Goal: Task Accomplishment & Management: Use online tool/utility

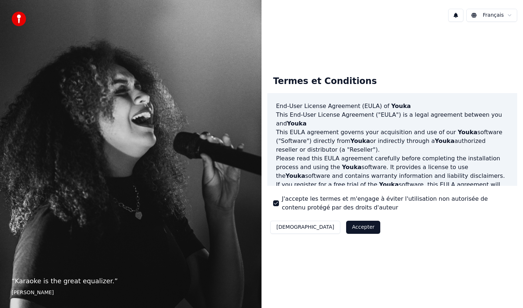
click at [346, 228] on button "Accepter" at bounding box center [363, 226] width 34 height 13
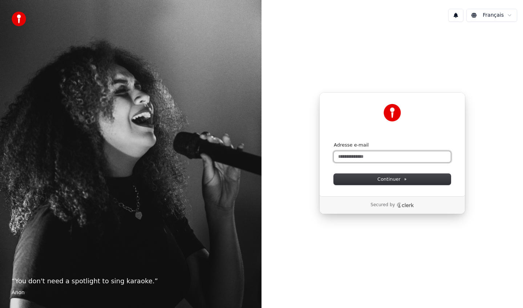
click at [361, 158] on input "Adresse e-mail" at bounding box center [392, 156] width 117 height 11
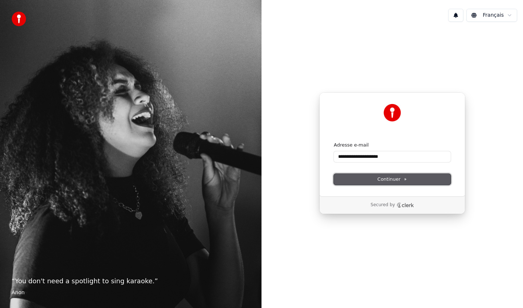
click at [377, 178] on button "Continuer" at bounding box center [392, 179] width 117 height 11
type input "**********"
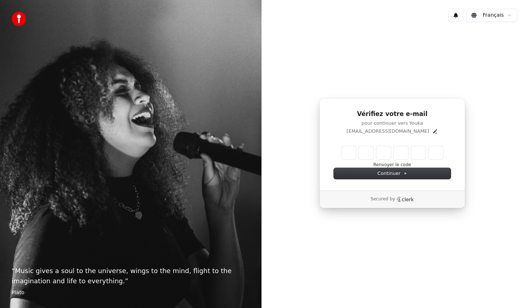
click at [347, 152] on input "Enter verification code" at bounding box center [392, 152] width 102 height 13
type input "*"
type input "******"
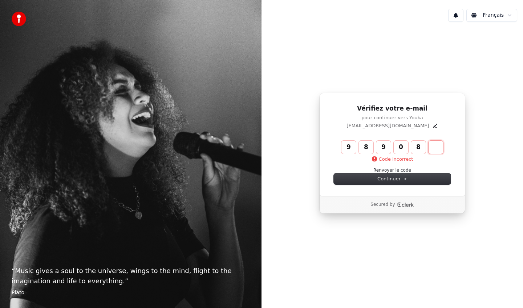
type input "******"
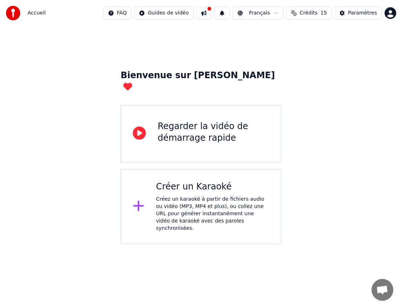
click at [154, 191] on div "Créer un Karaoké Créez un karaoké à partir de fichiers audio ou vidéo (MP3, MP4…" at bounding box center [201, 207] width 161 height 76
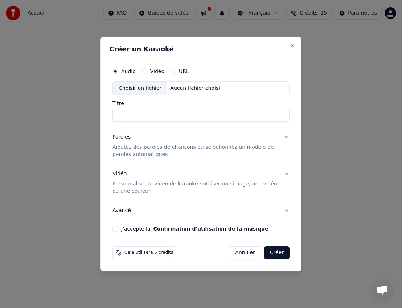
click at [122, 114] on input "Titre" at bounding box center [201, 115] width 177 height 13
type input "*"
type input "**********"
click at [127, 153] on p "Ajoutez des paroles de chansons ou sélectionnez un modèle de paroles automatiqu…" at bounding box center [196, 151] width 166 height 15
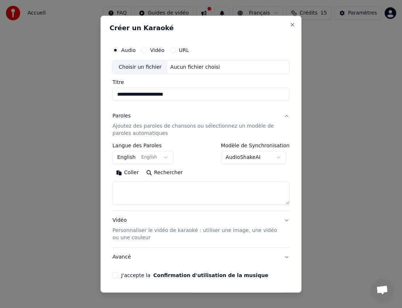
click at [122, 191] on textarea at bounding box center [201, 192] width 177 height 23
click at [125, 173] on button "Coller" at bounding box center [128, 173] width 30 height 12
drag, startPoint x: 131, startPoint y: 189, endPoint x: 109, endPoint y: 190, distance: 22.9
click at [109, 190] on div "**********" at bounding box center [201, 153] width 201 height 277
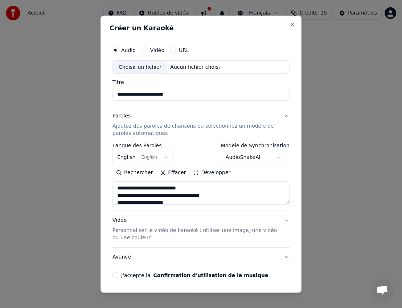
click at [218, 197] on textarea at bounding box center [201, 192] width 177 height 23
drag, startPoint x: 249, startPoint y: 194, endPoint x: 101, endPoint y: 191, distance: 148.2
click at [101, 191] on div "**********" at bounding box center [201, 153] width 201 height 277
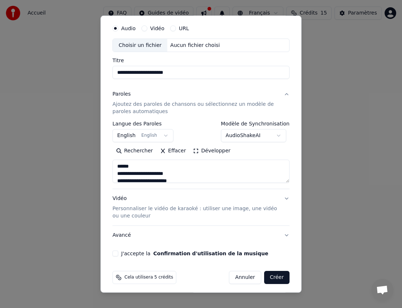
scroll to position [23, 0]
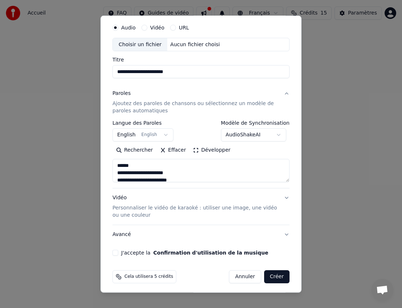
type textarea "**********"
click at [120, 207] on p "Personnaliser le vidéo de karaoké : utiliser une image, une vidéo ou une couleur" at bounding box center [196, 211] width 166 height 15
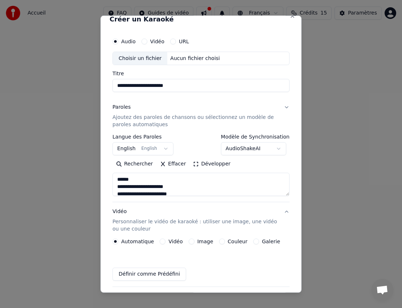
scroll to position [5, 0]
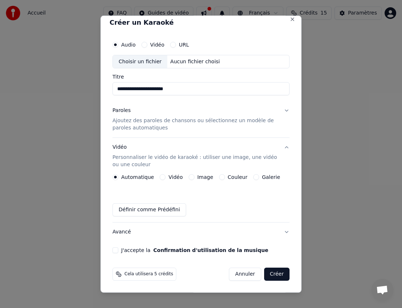
click at [161, 177] on button "Vidéo" at bounding box center [163, 177] width 6 height 6
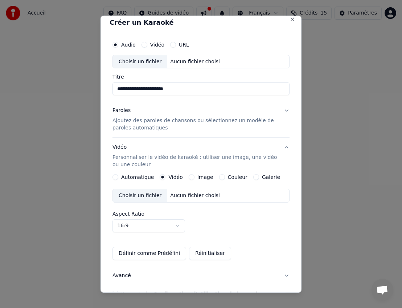
click at [189, 179] on button "Image" at bounding box center [192, 177] width 6 height 6
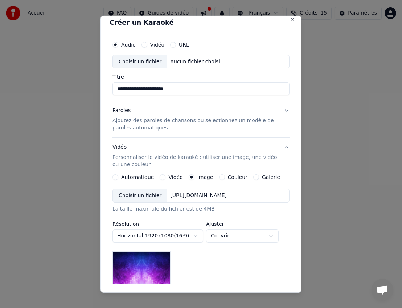
click at [143, 196] on div "Choisir un fichier" at bounding box center [140, 195] width 54 height 13
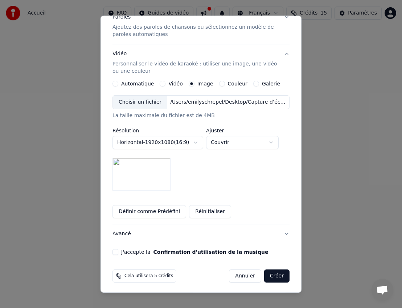
scroll to position [101, 0]
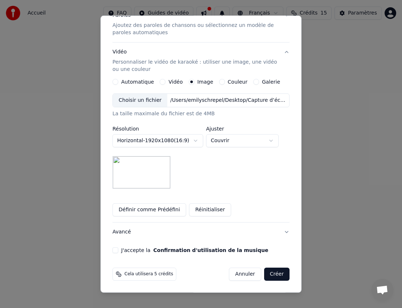
click at [117, 249] on button "J'accepte la Confirmation d'utilisation de la musique" at bounding box center [116, 250] width 6 height 6
click at [280, 274] on button "Créer" at bounding box center [276, 273] width 25 height 13
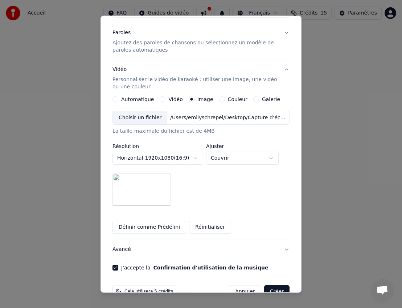
scroll to position [118, 0]
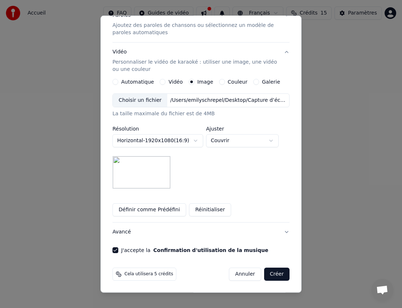
click at [274, 275] on button "Créer" at bounding box center [276, 273] width 25 height 13
click at [271, 272] on button "Créer" at bounding box center [276, 273] width 25 height 13
click at [276, 276] on button "Créer" at bounding box center [276, 273] width 25 height 13
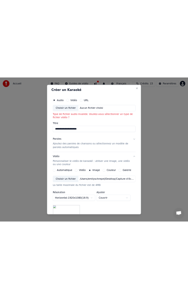
scroll to position [0, 0]
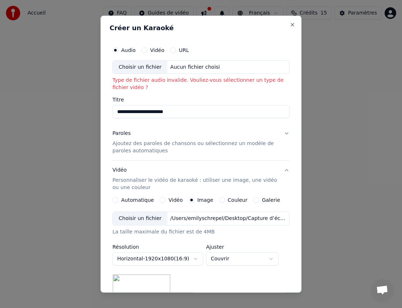
click at [175, 68] on div "Aucun fichier choisi" at bounding box center [195, 66] width 56 height 7
click at [158, 65] on div "Choisir un fichier" at bounding box center [140, 66] width 54 height 13
click at [185, 69] on div "Aucun fichier choisi" at bounding box center [195, 66] width 56 height 7
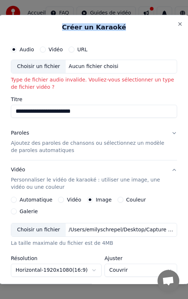
drag, startPoint x: 132, startPoint y: 25, endPoint x: 12, endPoint y: 25, distance: 120.2
click at [12, 25] on h2 "Créer un Karaoké" at bounding box center [94, 27] width 172 height 7
click at [51, 223] on div "Choisir un fichier" at bounding box center [38, 229] width 54 height 13
click at [29, 65] on div "Choisir un fichier" at bounding box center [38, 66] width 54 height 13
click at [44, 46] on button "Vidéo" at bounding box center [43, 49] width 6 height 6
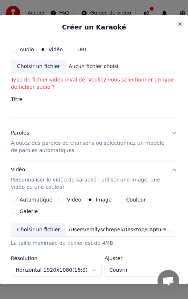
click at [36, 65] on div "Choisir un fichier" at bounding box center [38, 66] width 54 height 13
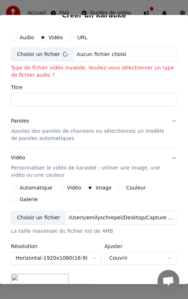
scroll to position [15, 0]
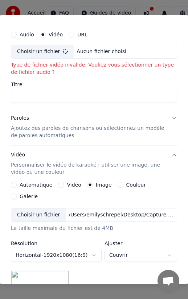
click at [39, 100] on input "Titre" at bounding box center [94, 96] width 166 height 13
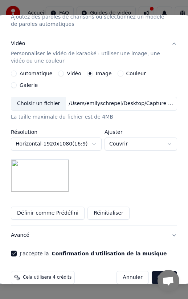
scroll to position [109, 0]
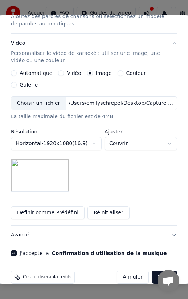
type input "**********"
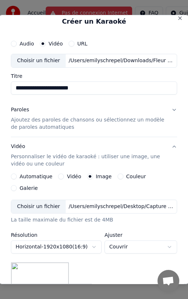
scroll to position [0, 0]
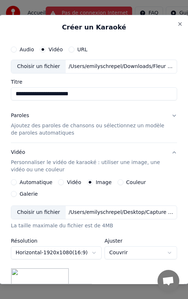
click at [72, 136] on p "Ajoutez des paroles de chansons ou sélectionnez un modèle de paroles automatiqu…" at bounding box center [88, 129] width 155 height 15
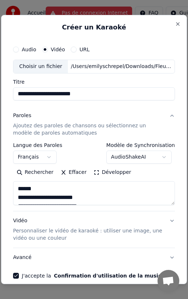
scroll to position [34, 0]
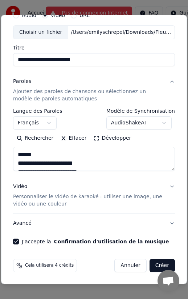
click at [155, 267] on button "Créer" at bounding box center [162, 265] width 25 height 13
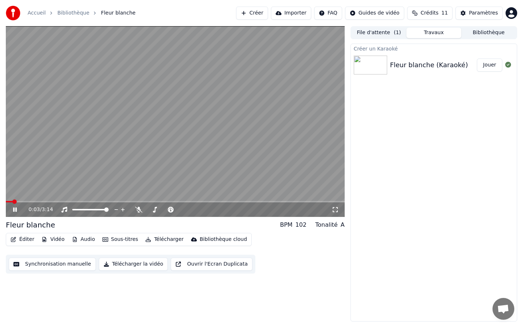
click at [173, 173] on video at bounding box center [175, 121] width 339 height 191
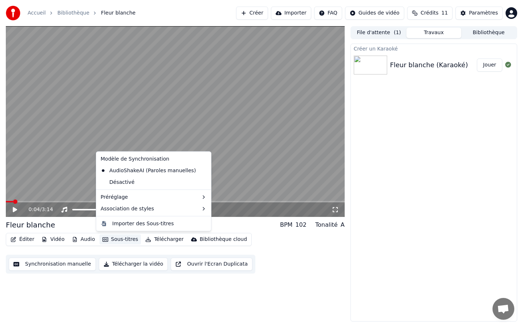
click at [110, 242] on button "Sous-titres" at bounding box center [121, 239] width 42 height 10
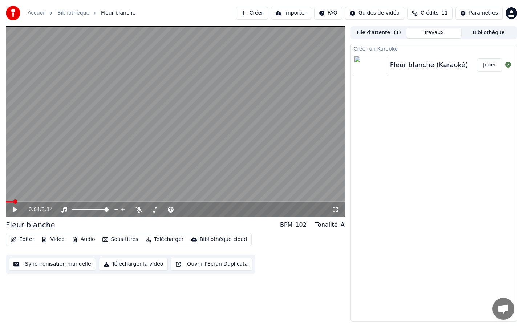
click at [15, 239] on icon "button" at bounding box center [14, 239] width 6 height 5
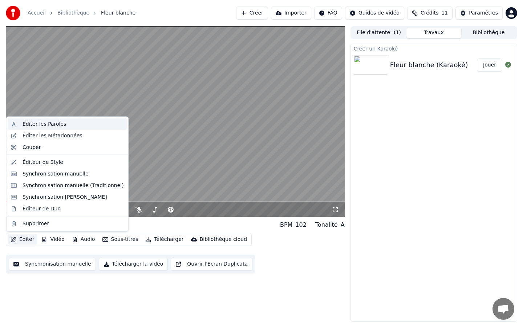
click at [48, 122] on div "Éditer les Paroles" at bounding box center [45, 124] width 44 height 7
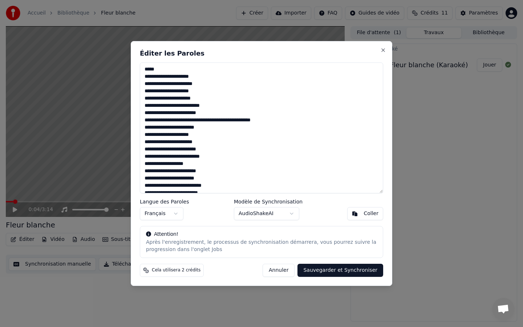
click at [279, 267] on button "Annuler" at bounding box center [279, 270] width 32 height 13
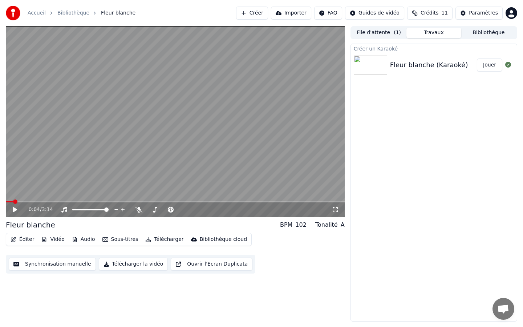
click at [187, 178] on video at bounding box center [175, 121] width 339 height 191
click at [189, 171] on video at bounding box center [175, 121] width 339 height 191
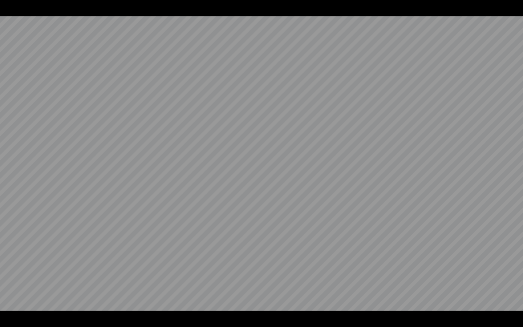
click at [234, 307] on video at bounding box center [261, 163] width 523 height 327
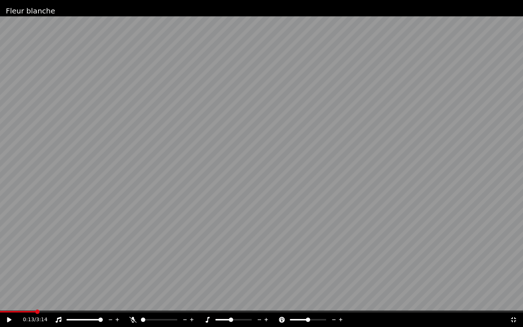
click at [232, 307] on span at bounding box center [231, 319] width 4 height 4
click at [295, 307] on span at bounding box center [297, 319] width 4 height 4
click at [252, 274] on video at bounding box center [261, 163] width 523 height 327
click at [304, 307] on span at bounding box center [304, 319] width 4 height 4
click at [293, 254] on video at bounding box center [261, 163] width 523 height 327
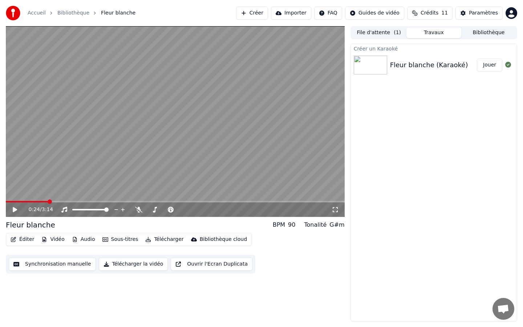
click at [267, 14] on button "Créer" at bounding box center [252, 13] width 32 height 13
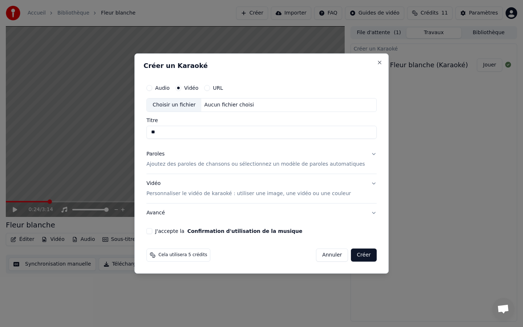
type input "*"
click at [174, 131] on input "**********" at bounding box center [261, 132] width 230 height 13
click at [159, 133] on input "**********" at bounding box center [261, 132] width 230 height 13
click at [199, 130] on input "**********" at bounding box center [261, 132] width 230 height 13
click at [187, 102] on div "Choisir un fichier" at bounding box center [174, 104] width 54 height 13
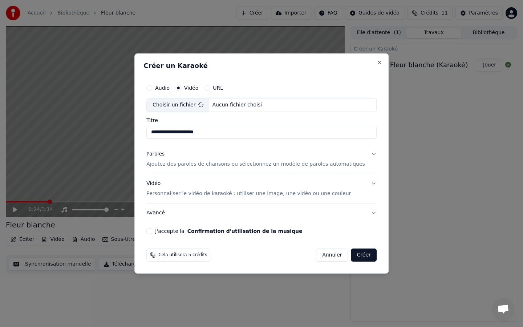
type input "**********"
click at [216, 166] on p "Ajoutez des paroles de chansons ou sélectionnez un modèle de paroles automatiqu…" at bounding box center [255, 164] width 219 height 7
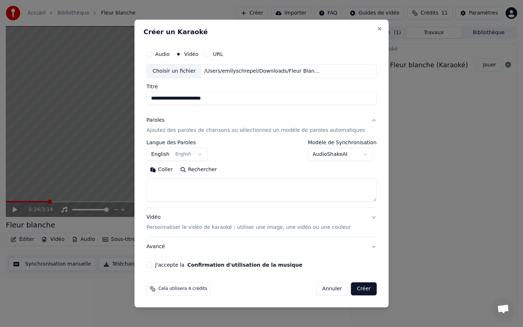
click at [212, 187] on textarea at bounding box center [261, 189] width 230 height 23
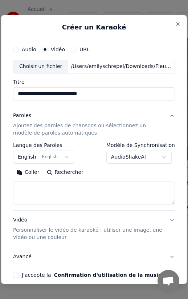
click at [19, 173] on button "Coller" at bounding box center [28, 172] width 30 height 12
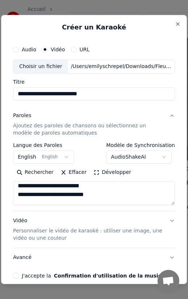
scroll to position [194, 0]
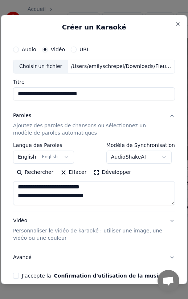
click at [16, 196] on textarea at bounding box center [94, 193] width 162 height 24
click at [31, 197] on textarea at bounding box center [94, 193] width 162 height 24
click at [22, 197] on textarea at bounding box center [94, 193] width 162 height 24
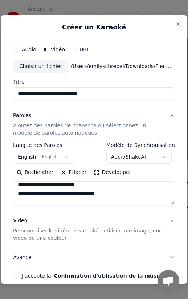
scroll to position [256, 0]
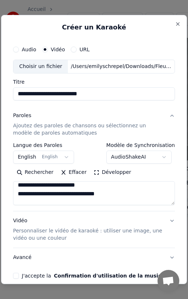
click at [69, 186] on textarea at bounding box center [94, 193] width 162 height 24
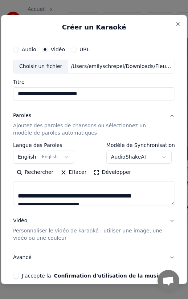
scroll to position [270, 0]
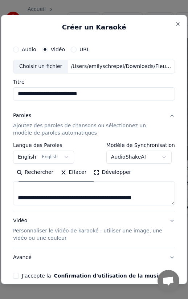
drag, startPoint x: 108, startPoint y: 189, endPoint x: 88, endPoint y: 188, distance: 20.0
click at [88, 188] on textarea at bounding box center [94, 193] width 162 height 24
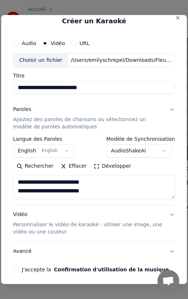
scroll to position [288, 0]
click at [89, 182] on textarea at bounding box center [94, 187] width 162 height 24
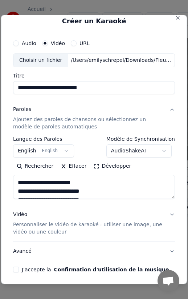
scroll to position [300, 0]
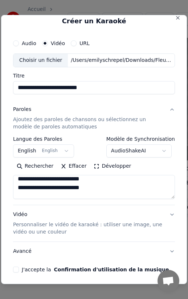
click at [50, 187] on textarea at bounding box center [94, 187] width 162 height 24
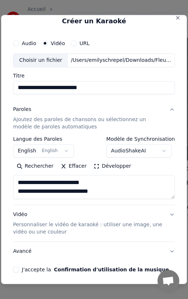
scroll to position [390, 0]
click at [23, 185] on textarea at bounding box center [94, 187] width 162 height 24
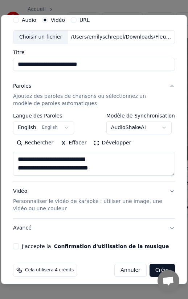
scroll to position [34, 0]
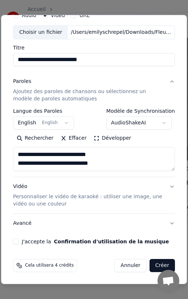
type textarea "**********"
click at [44, 198] on p "Personnaliser le vidéo de karaoké : utiliser une image, une vidéo ou une couleur" at bounding box center [88, 200] width 150 height 15
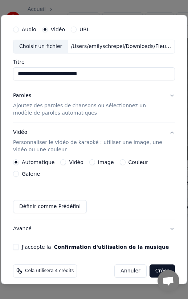
scroll to position [14, 0]
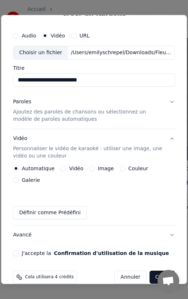
click at [89, 168] on button "Image" at bounding box center [92, 168] width 6 height 6
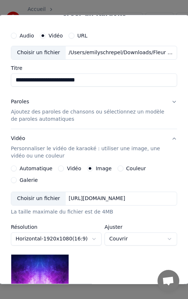
click at [47, 192] on div "Choisir un fichier" at bounding box center [38, 198] width 54 height 13
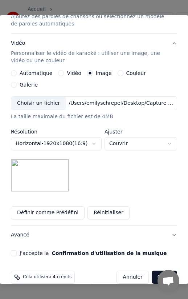
scroll to position [94, 0]
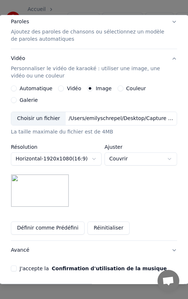
click at [12, 265] on button "J'accepte la Confirmation d'utilisation de la musique" at bounding box center [14, 268] width 6 height 6
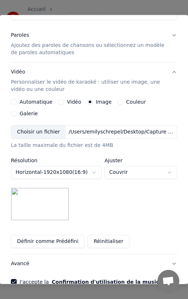
scroll to position [109, 0]
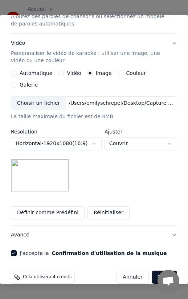
click at [162, 270] on button "Créer" at bounding box center [164, 276] width 25 height 13
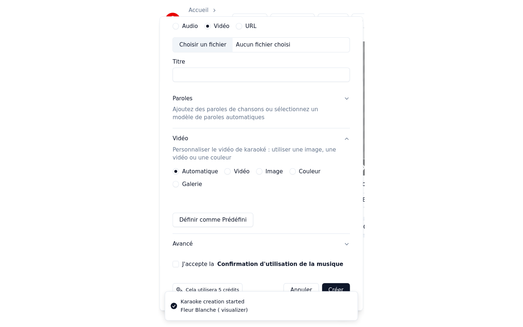
scroll to position [14, 0]
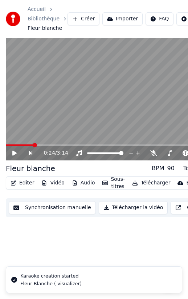
click at [100, 283] on li "Karaoke creation started Fleur Blanche ( visualizer)" at bounding box center [94, 279] width 177 height 27
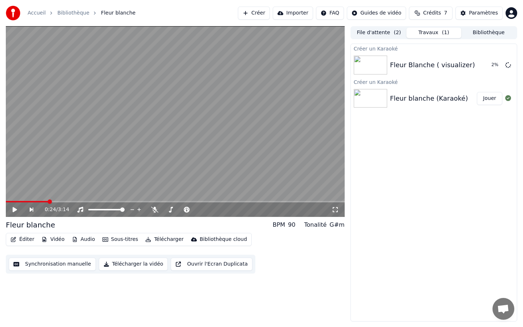
click at [514, 15] on html "Accueil Bibliothèque Fleur blanche Créer Importer FAQ Guides de vidéo Crédits 7…" at bounding box center [261, 163] width 523 height 327
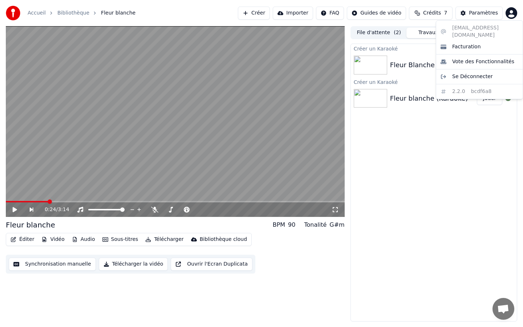
click at [381, 61] on html "Accueil Bibliothèque Fleur blanche Créer Importer FAQ Guides de vidéo Crédits 7…" at bounding box center [261, 163] width 523 height 327
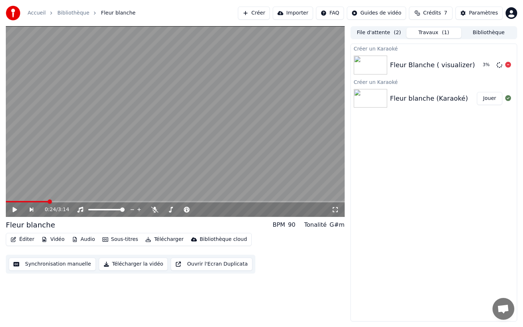
click at [414, 67] on div "Fleur Blanche ( visualizer)" at bounding box center [432, 65] width 85 height 10
click at [379, 66] on img at bounding box center [370, 65] width 33 height 19
click at [393, 107] on div "Fleur blanche (Karaoké) Jouer" at bounding box center [434, 98] width 166 height 25
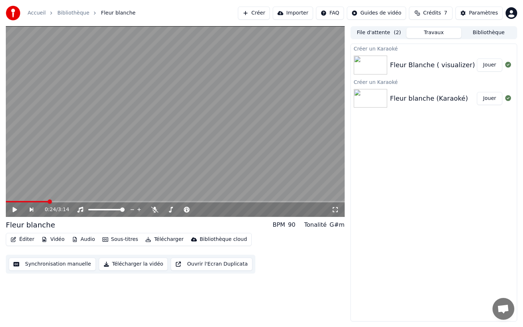
click at [377, 62] on img at bounding box center [370, 65] width 33 height 19
click at [485, 66] on button "Jouer" at bounding box center [489, 64] width 25 height 13
click at [333, 209] on icon at bounding box center [335, 210] width 7 height 6
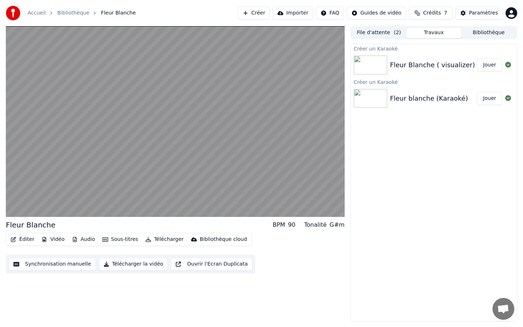
click at [60, 263] on button "Synchronisation manuelle" at bounding box center [52, 264] width 87 height 13
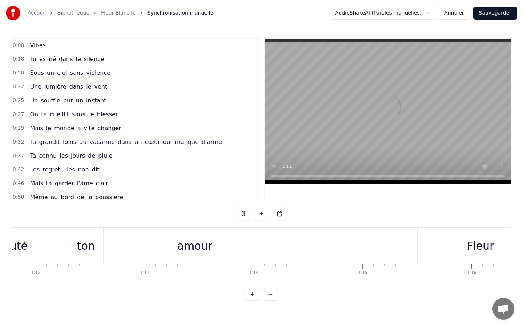
scroll to position [0, 7824]
click at [482, 12] on button "Sauvegarder" at bounding box center [495, 13] width 44 height 13
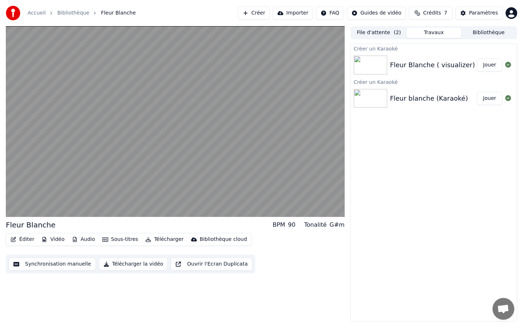
click at [135, 263] on button "Télécharger la vidéo" at bounding box center [133, 264] width 69 height 13
click at [487, 65] on button "Afficher" at bounding box center [486, 64] width 32 height 13
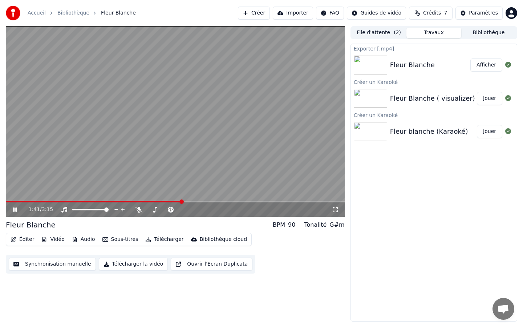
click at [470, 58] on button "Afficher" at bounding box center [486, 64] width 32 height 13
